Goal: Navigation & Orientation: Find specific page/section

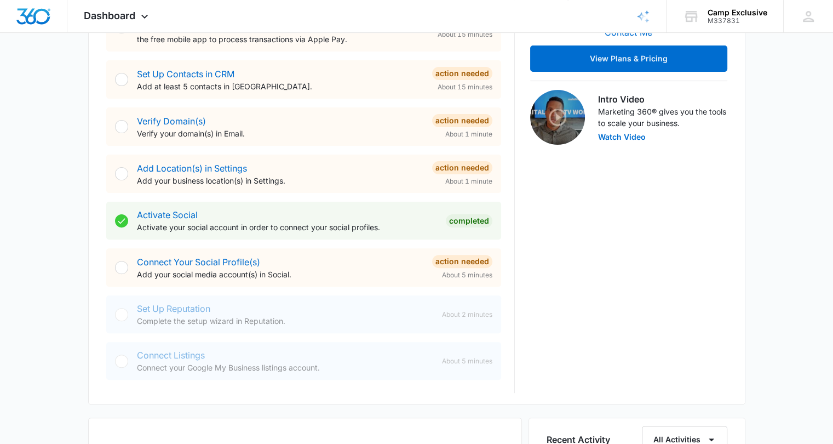
scroll to position [290, 0]
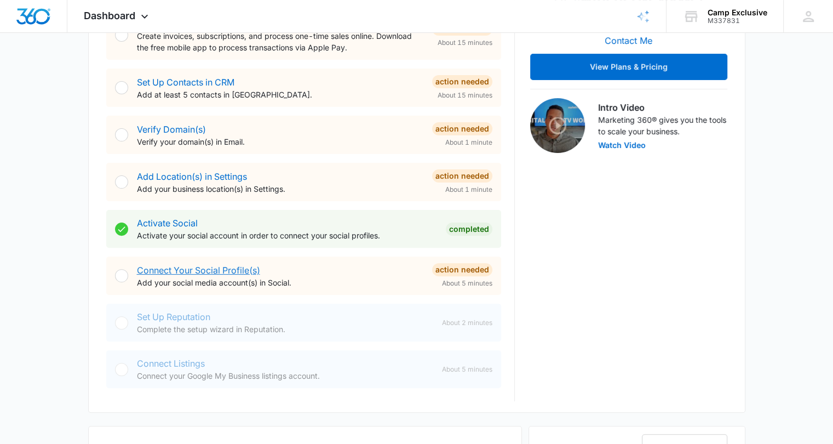
click at [220, 267] on link "Connect Your Social Profile(s)" at bounding box center [198, 269] width 123 height 11
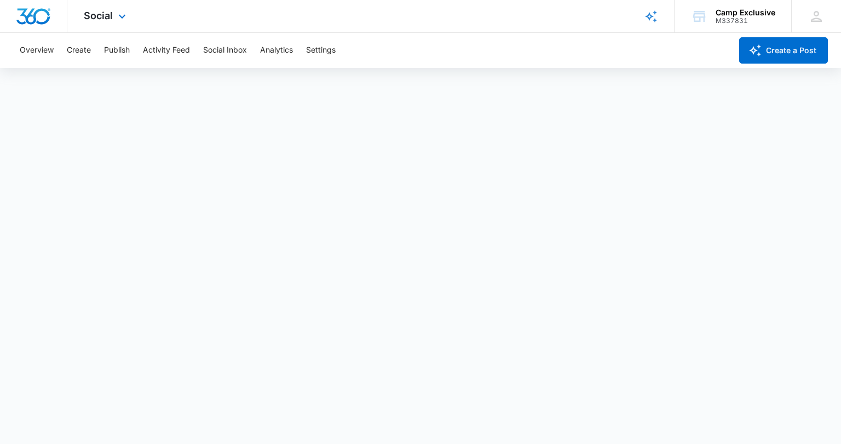
click at [11, 14] on div at bounding box center [33, 16] width 67 height 32
click at [40, 21] on img "Dashboard" at bounding box center [33, 16] width 35 height 16
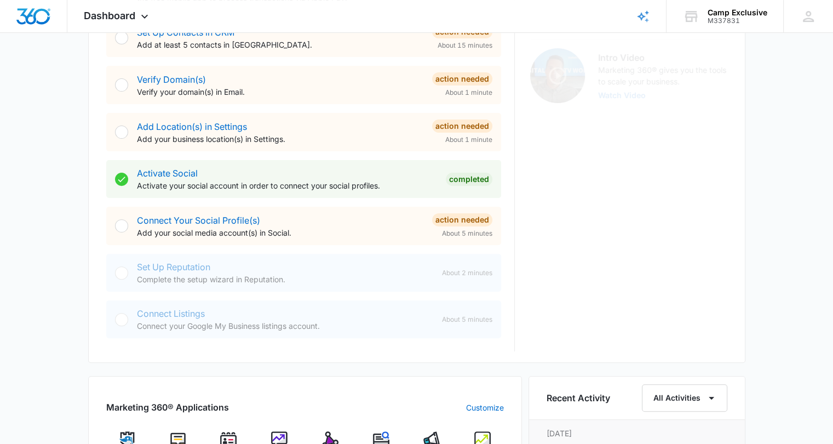
scroll to position [530, 0]
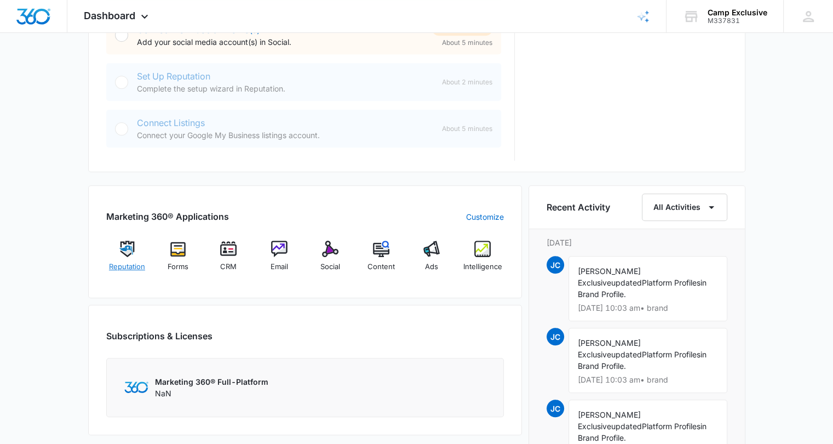
click at [113, 262] on span "Reputation" at bounding box center [127, 266] width 36 height 11
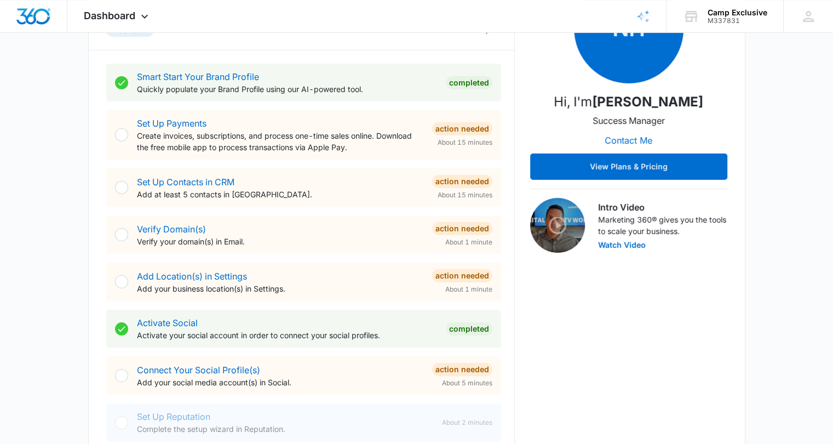
scroll to position [188, 0]
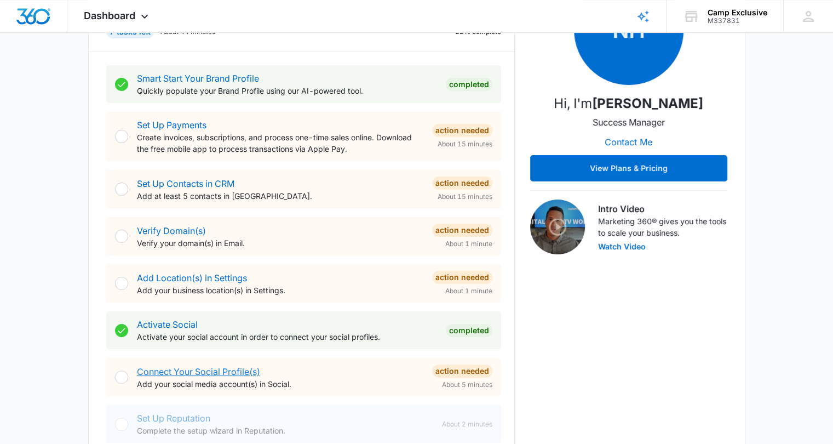
click at [187, 367] on link "Connect Your Social Profile(s)" at bounding box center [198, 371] width 123 height 11
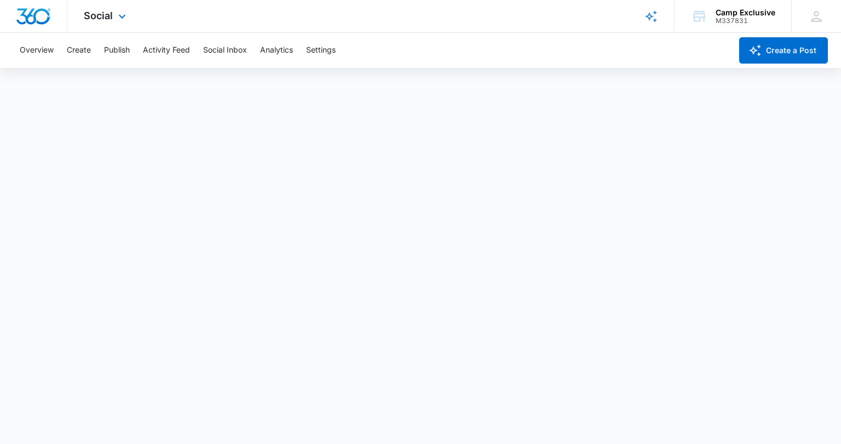
click at [18, 11] on img "Dashboard" at bounding box center [33, 16] width 35 height 16
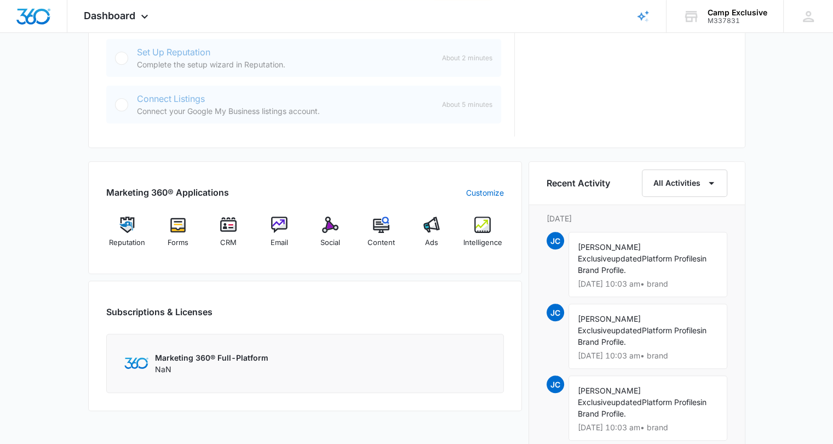
scroll to position [558, 0]
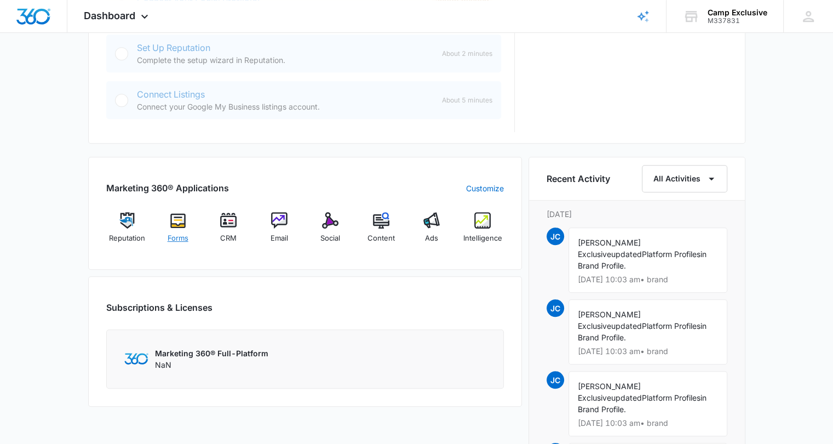
click at [178, 216] on img at bounding box center [178, 220] width 16 height 16
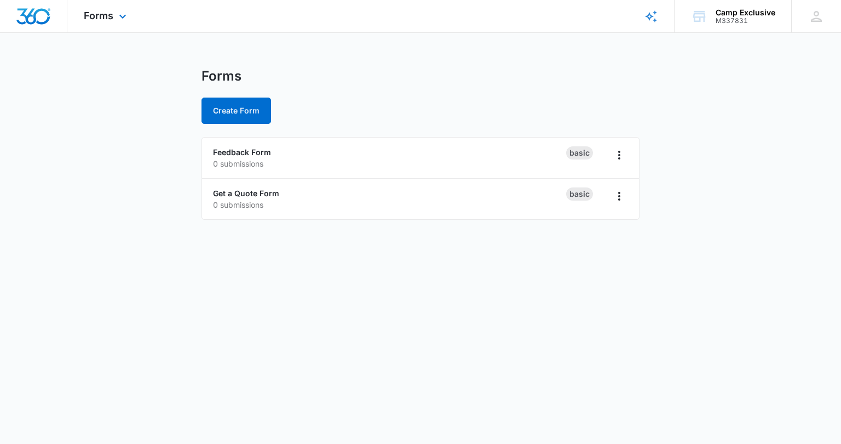
click at [98, 7] on div "Forms Apps Reputation Forms CRM Email Social Content Ads Intelligence Files Bra…" at bounding box center [106, 16] width 78 height 32
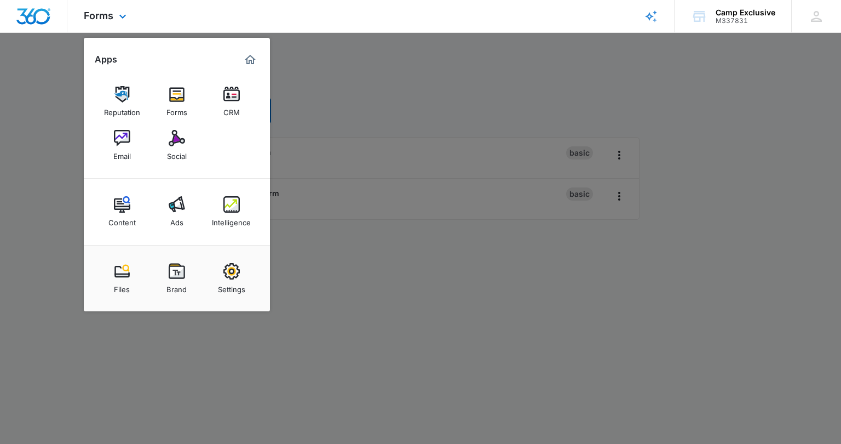
click at [30, 16] on img "Dashboard" at bounding box center [33, 16] width 35 height 16
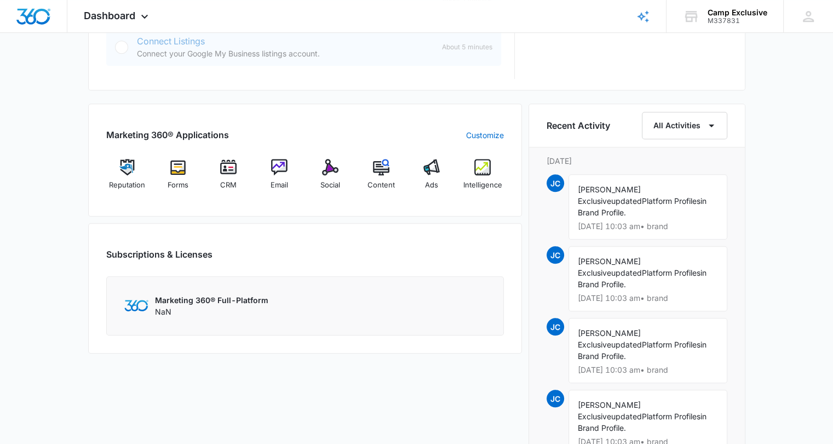
scroll to position [611, 0]
click at [225, 162] on img at bounding box center [228, 167] width 16 height 16
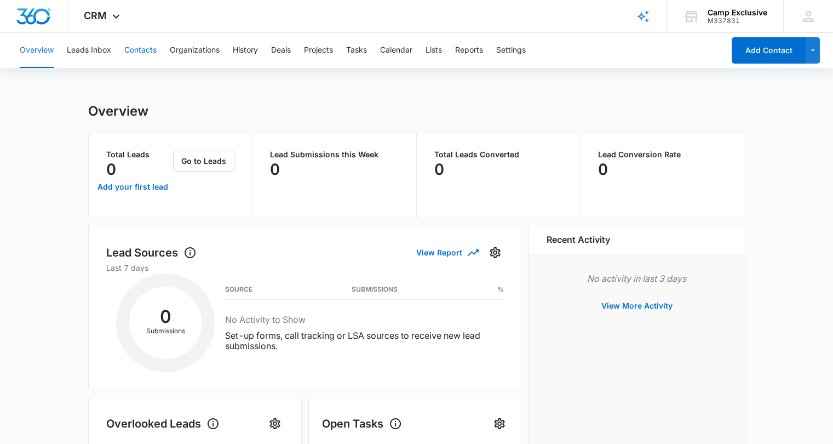
click at [131, 55] on button "Contacts" at bounding box center [140, 50] width 32 height 35
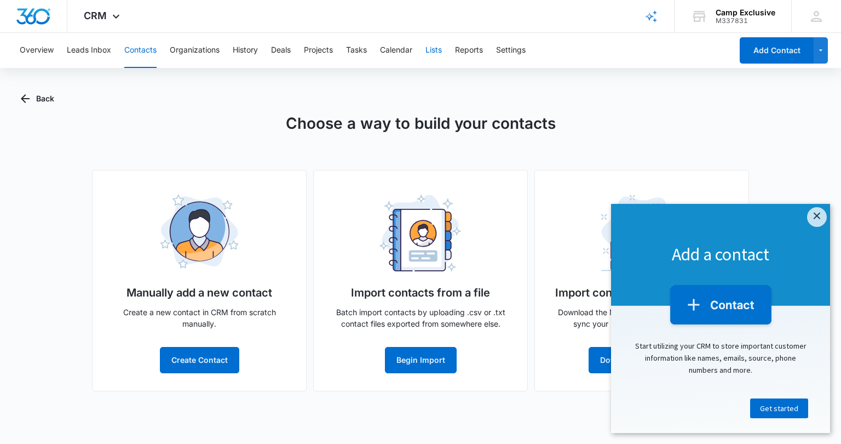
click at [438, 56] on button "Lists" at bounding box center [433, 50] width 16 height 35
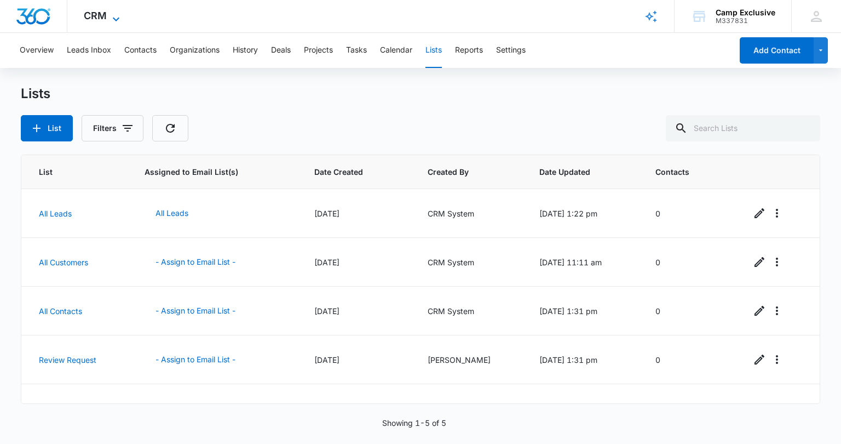
click at [112, 17] on icon at bounding box center [116, 19] width 13 height 13
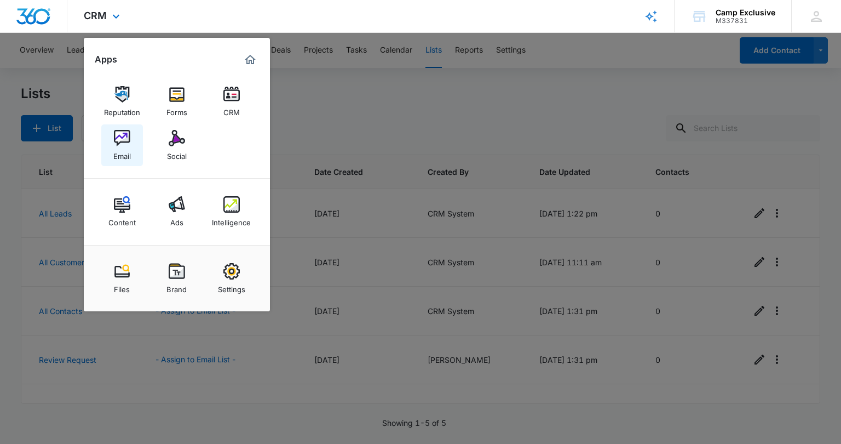
click at [130, 149] on div "Email" at bounding box center [122, 153] width 18 height 14
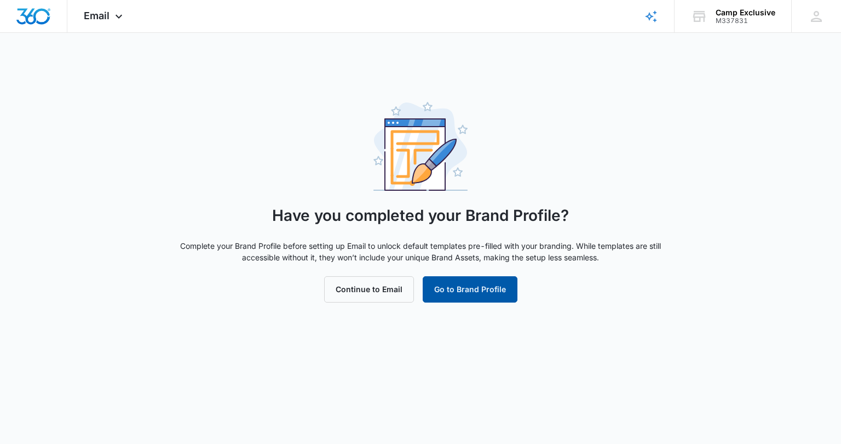
click at [430, 288] on button "Go to Brand Profile" at bounding box center [470, 289] width 95 height 26
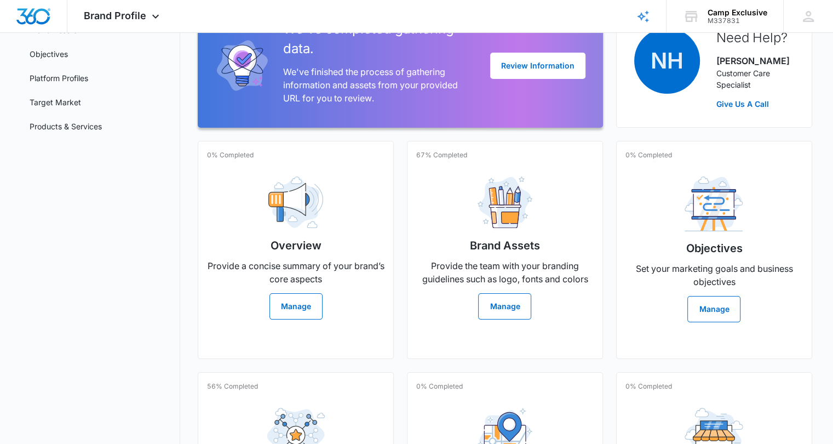
scroll to position [124, 0]
click at [26, 20] on img "Dashboard" at bounding box center [33, 16] width 35 height 16
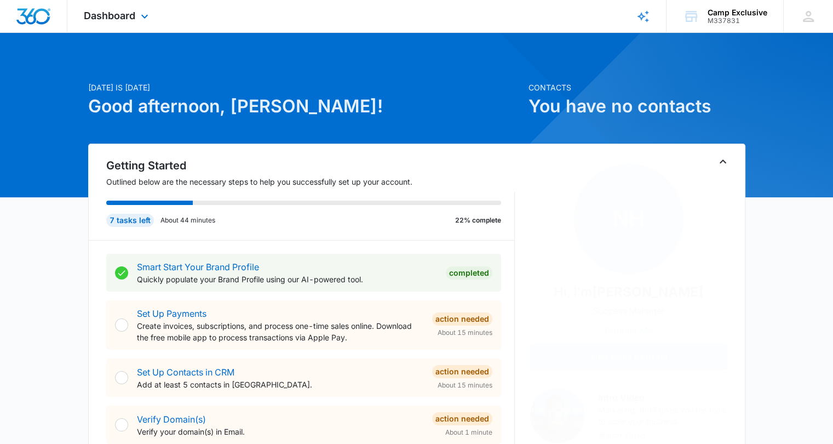
click at [98, 5] on div "Dashboard Apps Reputation Forms CRM Email Social Content Ads Intelligence Files…" at bounding box center [117, 16] width 100 height 32
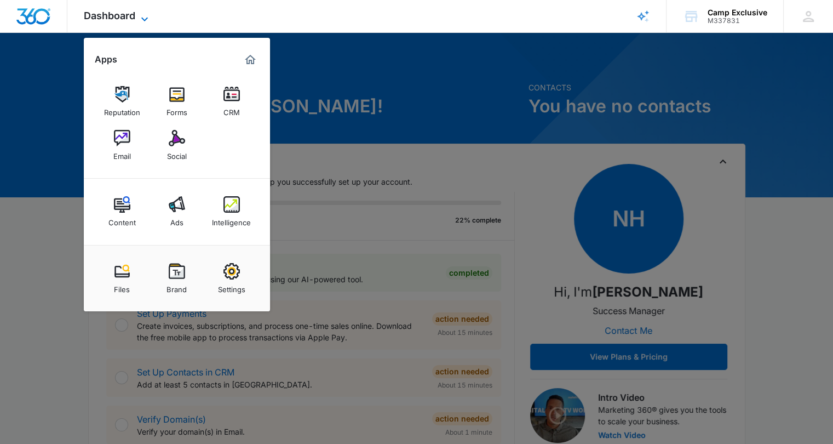
click at [131, 19] on span "Dashboard" at bounding box center [109, 15] width 51 height 11
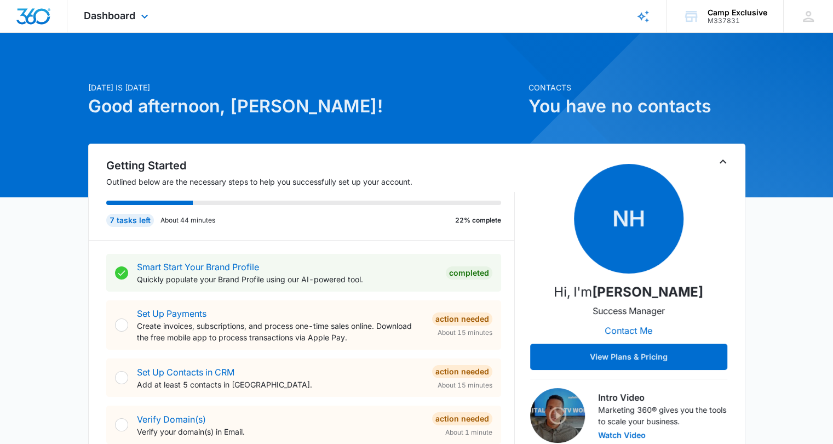
click at [114, 24] on div "Dashboard Apps Reputation Forms CRM Email Social Content Ads Intelligence Files…" at bounding box center [117, 16] width 100 height 32
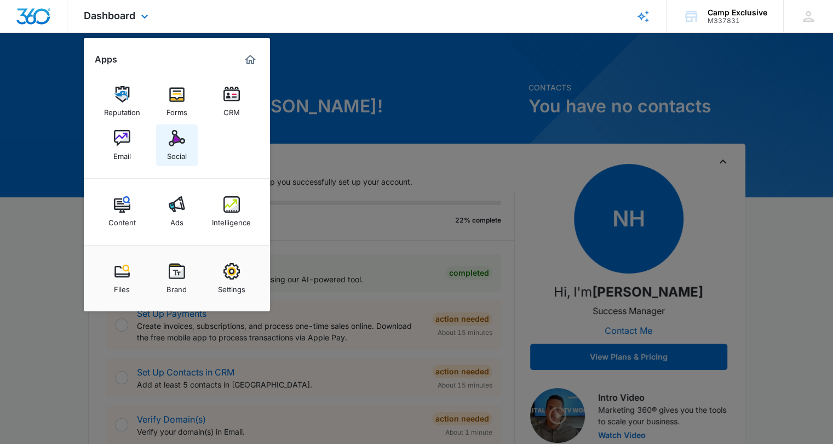
click at [180, 134] on img at bounding box center [177, 138] width 16 height 16
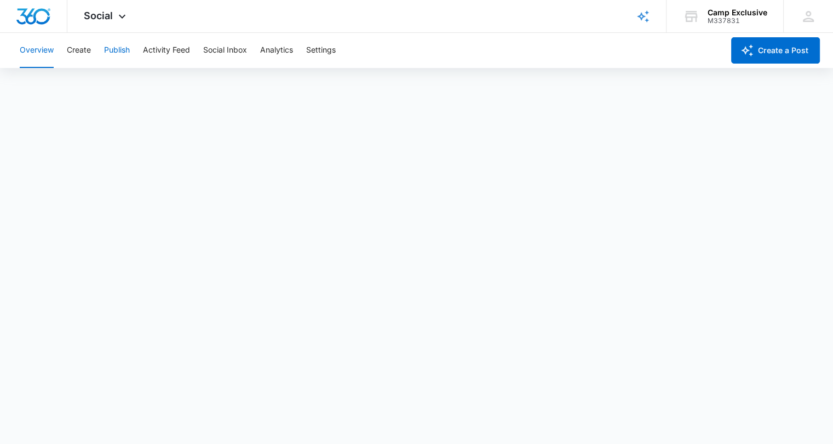
click at [128, 47] on button "Publish" at bounding box center [117, 50] width 26 height 35
click at [159, 53] on button "Activity Feed" at bounding box center [166, 50] width 47 height 35
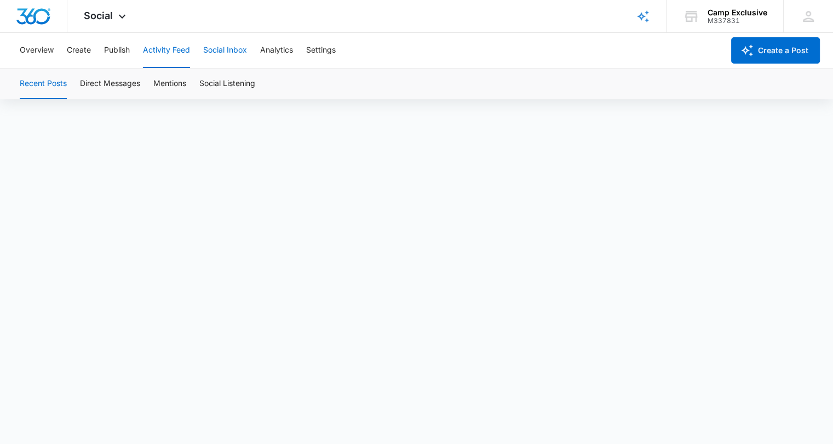
click at [206, 44] on button "Social Inbox" at bounding box center [225, 50] width 44 height 35
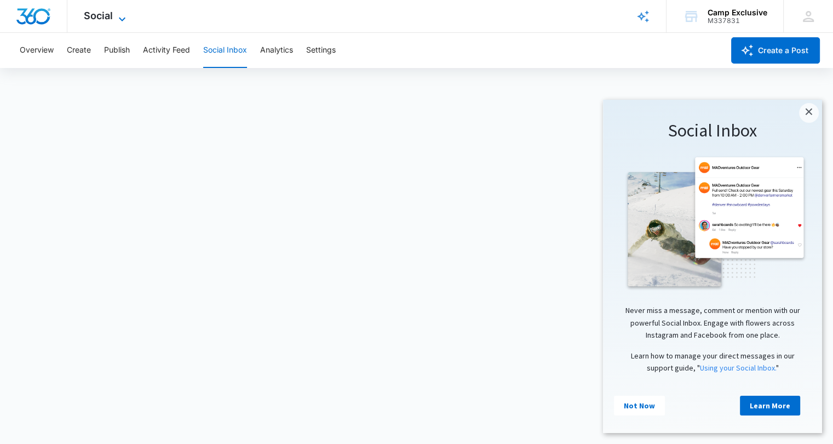
click at [110, 16] on span "Social" at bounding box center [98, 15] width 29 height 11
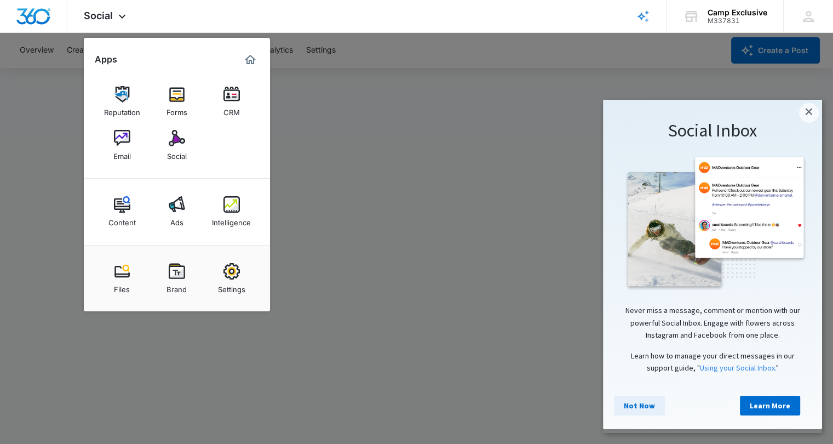
click at [636, 406] on link "Not Now" at bounding box center [639, 405] width 51 height 20
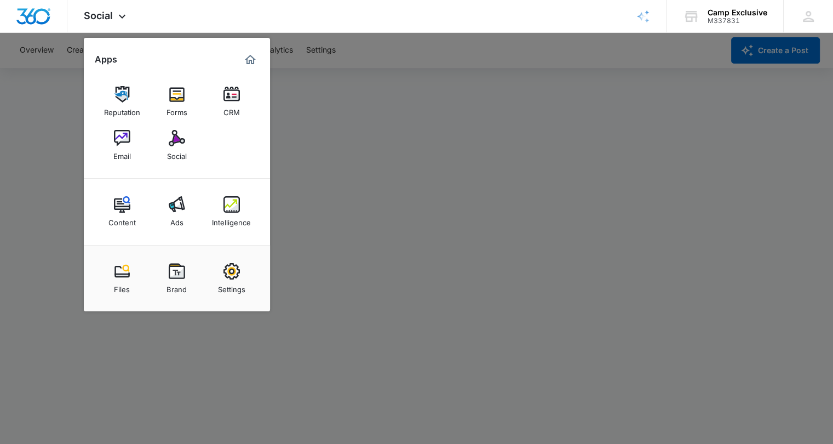
click at [447, 355] on div at bounding box center [416, 222] width 833 height 444
